Goal: Task Accomplishment & Management: Manage account settings

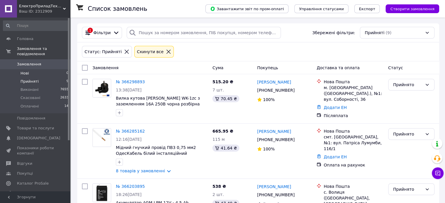
click at [36, 69] on li "Нові 0" at bounding box center [36, 73] width 72 height 8
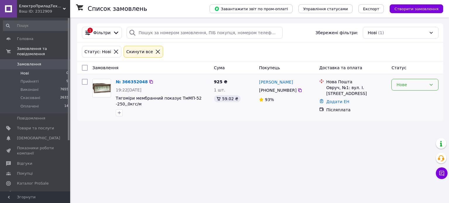
click at [410, 86] on div "Нове" at bounding box center [412, 85] width 30 height 6
click at [415, 99] on li "Прийнято" at bounding box center [415, 97] width 47 height 11
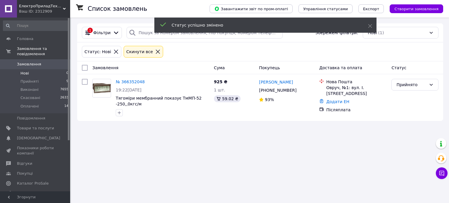
click at [37, 102] on li "Оплачені 14" at bounding box center [36, 107] width 72 height 11
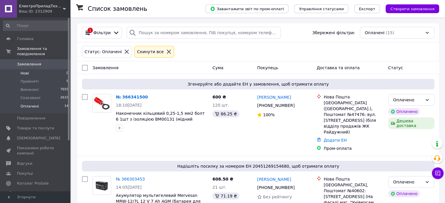
click at [48, 69] on li "Нові 0" at bounding box center [36, 73] width 72 height 8
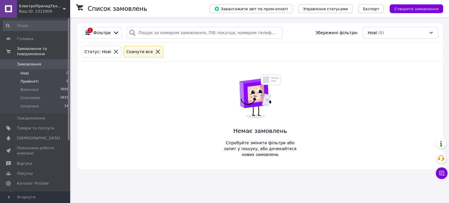
click at [48, 78] on li "Прийняті 9" at bounding box center [36, 82] width 72 height 8
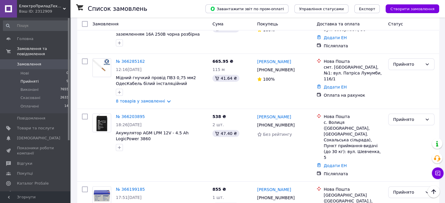
scroll to position [205, 0]
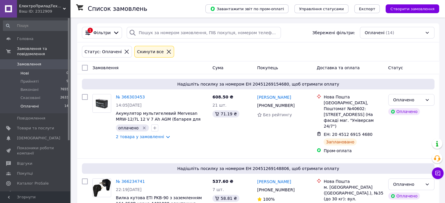
click at [57, 69] on li "Нові 0" at bounding box center [36, 73] width 72 height 8
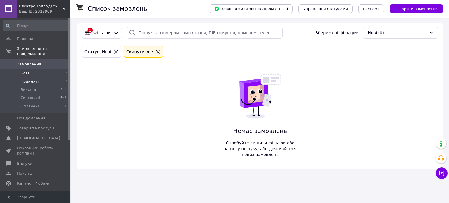
click at [41, 78] on li "Прийняті 9" at bounding box center [36, 82] width 72 height 8
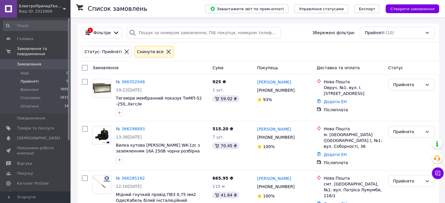
click at [28, 104] on span "Оплачені" at bounding box center [29, 106] width 18 height 5
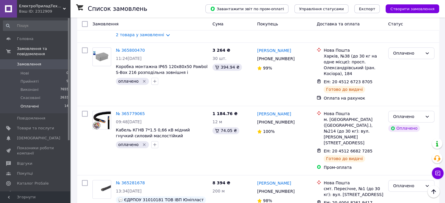
scroll to position [868, 0]
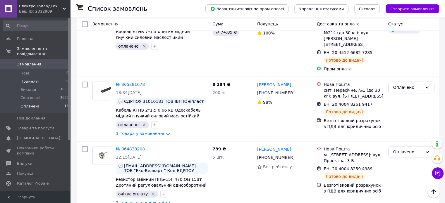
click at [25, 79] on span "Прийняті" at bounding box center [29, 81] width 18 height 5
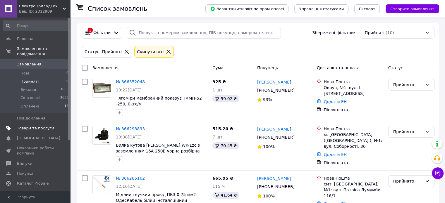
click at [25, 126] on span "Товари та послуги" at bounding box center [35, 128] width 37 height 5
